Goal: Complete application form

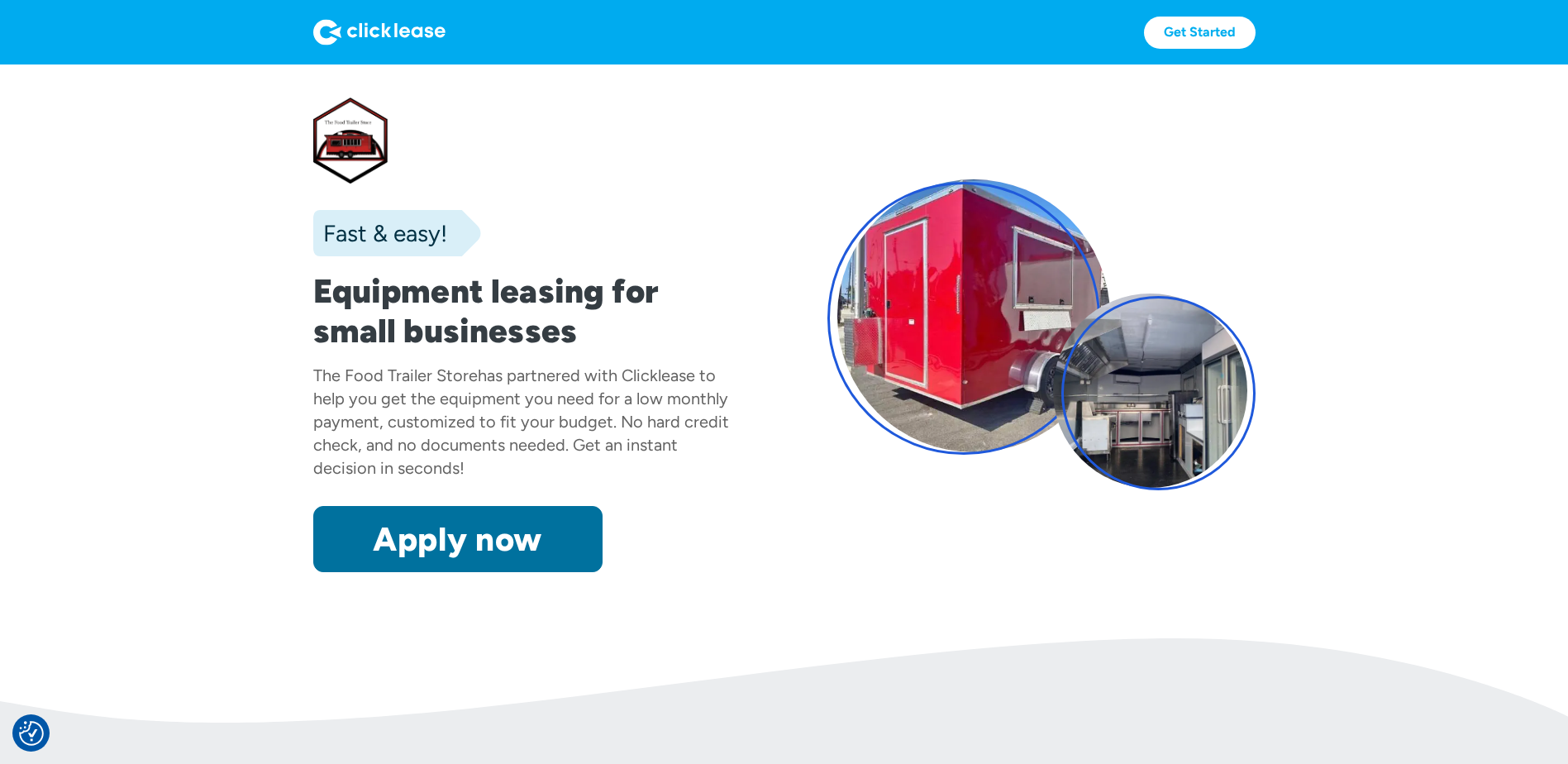
click at [446, 535] on link "Apply now" at bounding box center [457, 539] width 289 height 66
